Goal: Unclear

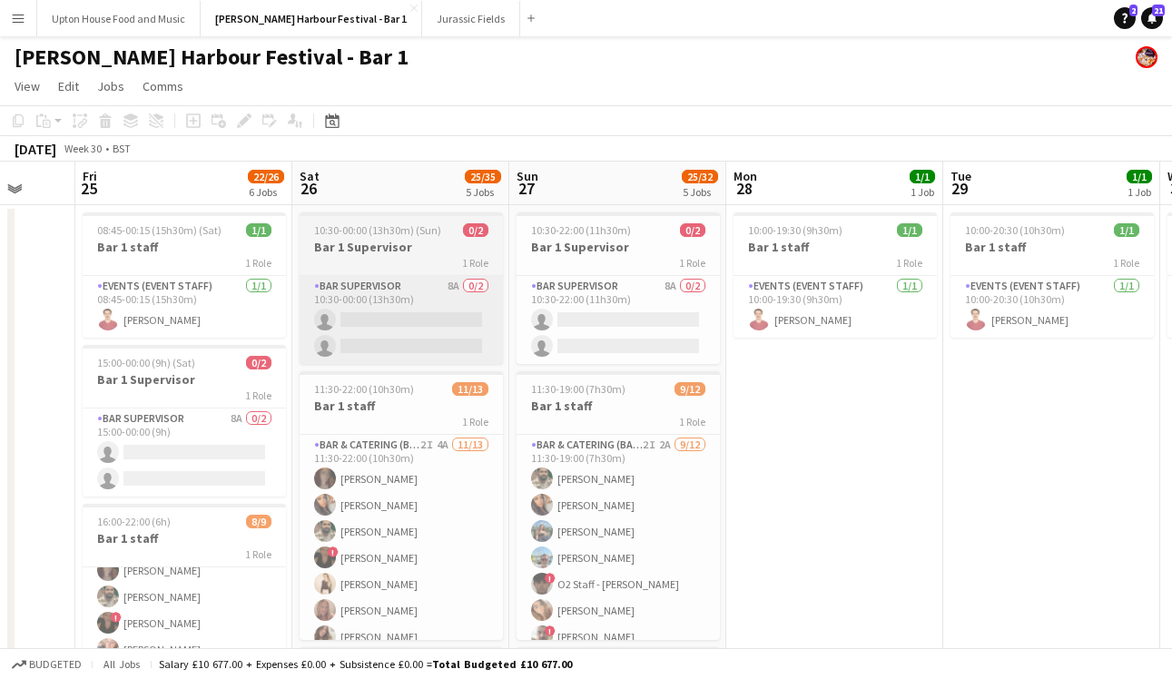
scroll to position [0, 569]
